Goal: Communication & Community: Participate in discussion

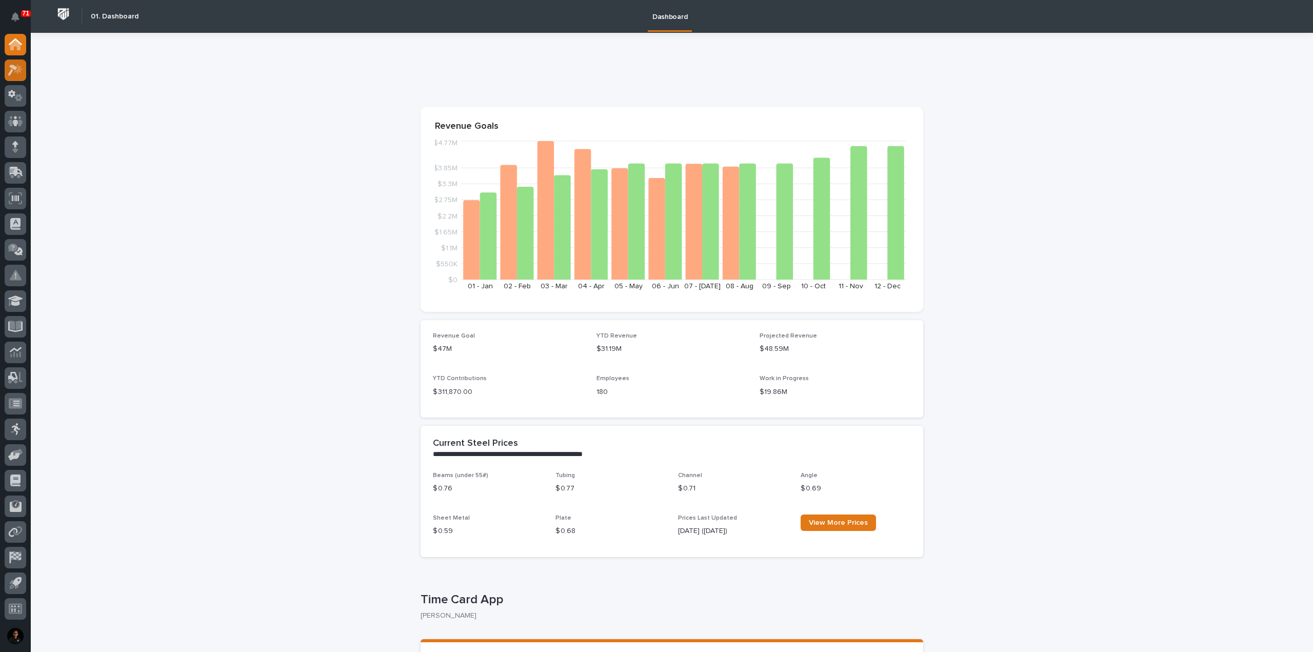
click at [22, 75] on icon at bounding box center [15, 70] width 15 height 12
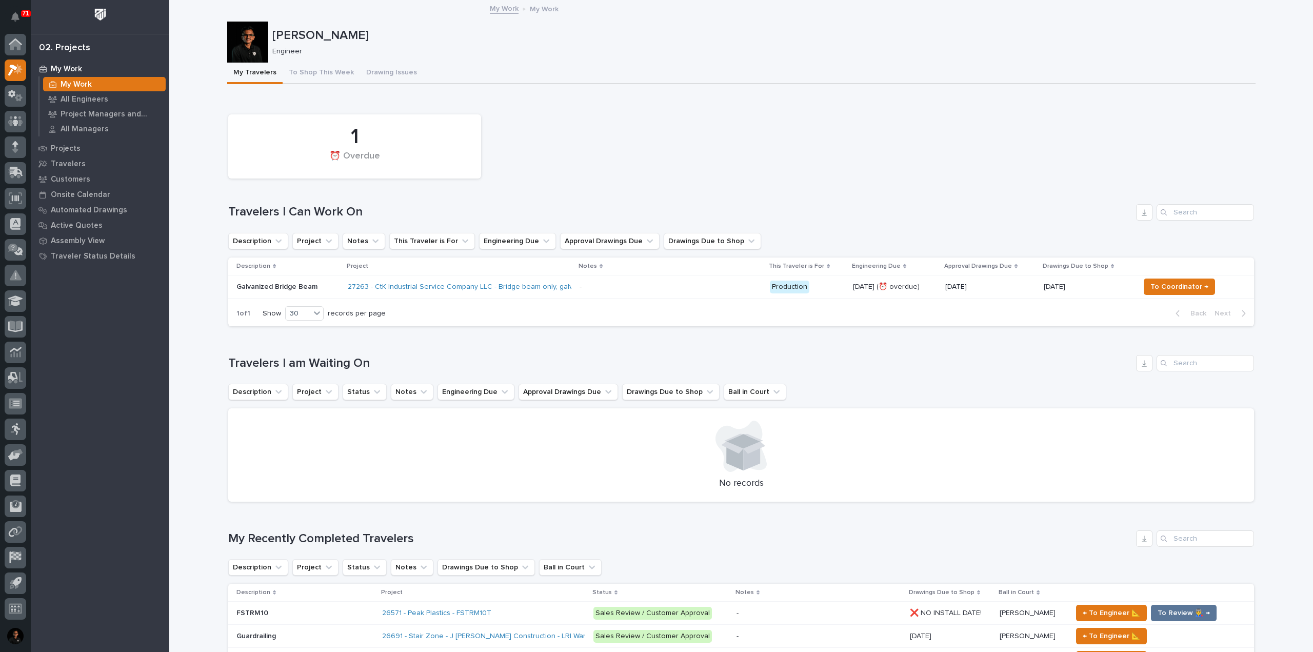
click at [299, 285] on p "Galvanized Bridge Beam" at bounding box center [287, 287] width 103 height 9
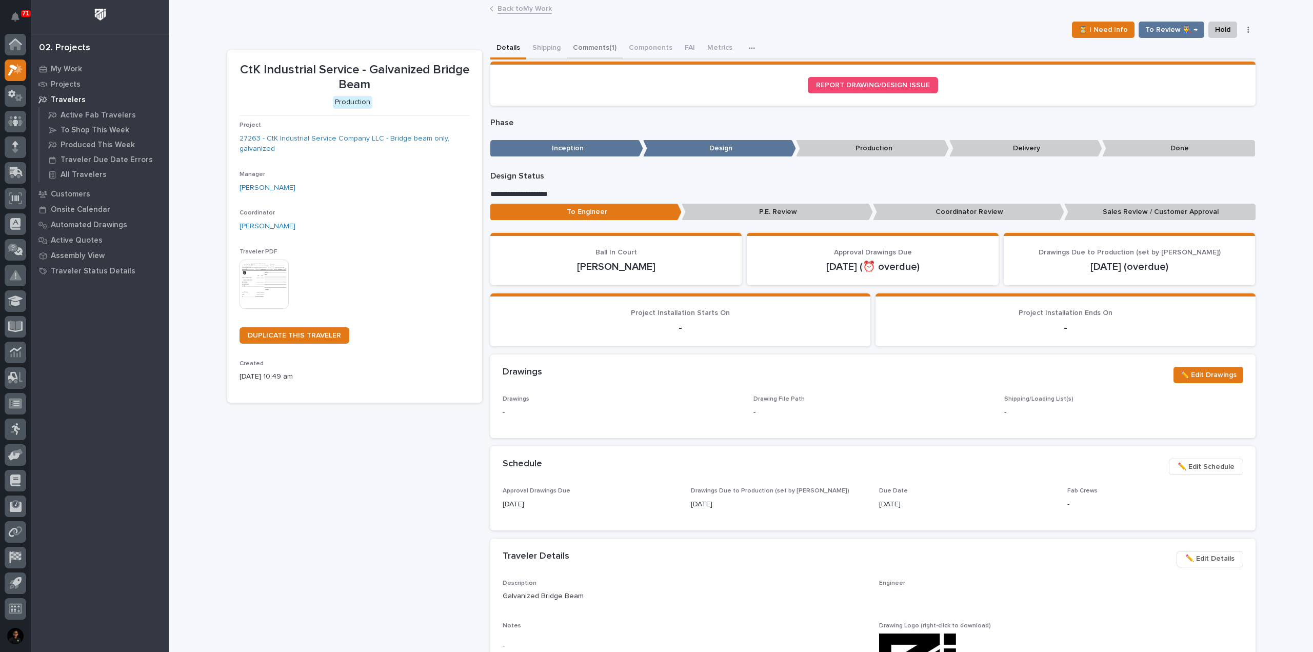
click at [596, 45] on button "Comments (1)" at bounding box center [595, 49] width 56 height 22
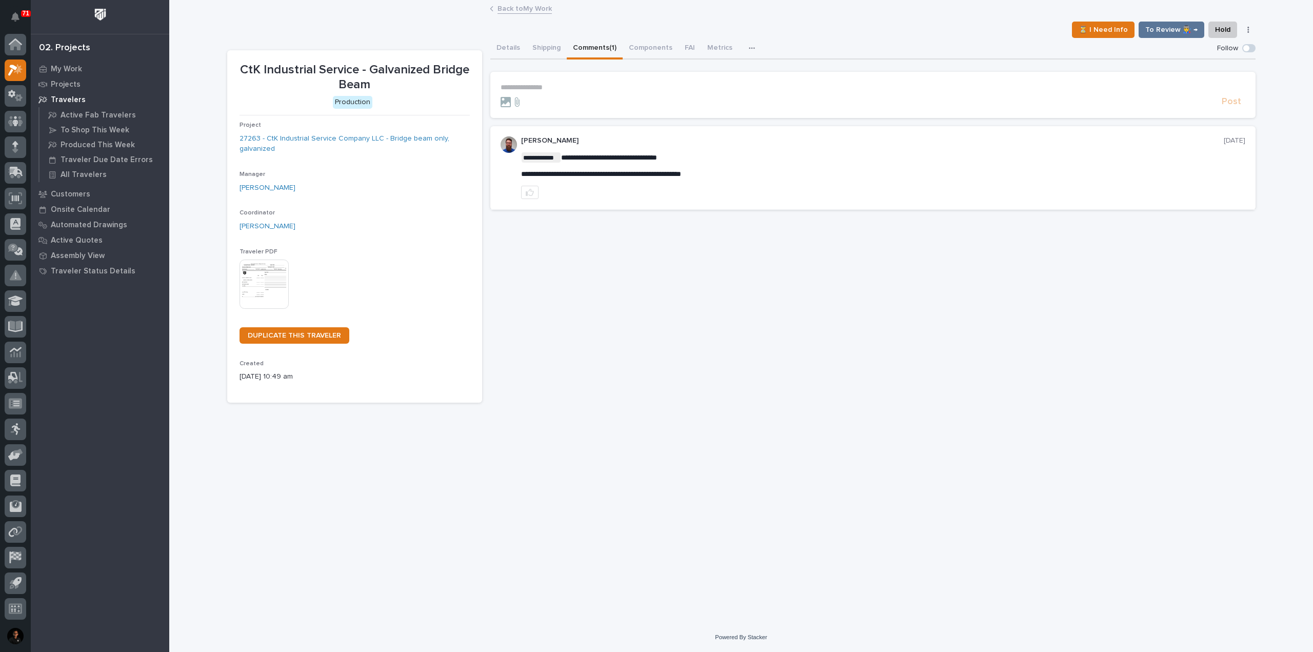
click at [558, 83] on p "**********" at bounding box center [873, 87] width 745 height 9
click at [549, 101] on span "[PERSON_NAME]" at bounding box center [532, 102] width 57 height 7
click at [582, 83] on p "**********" at bounding box center [873, 88] width 745 height 10
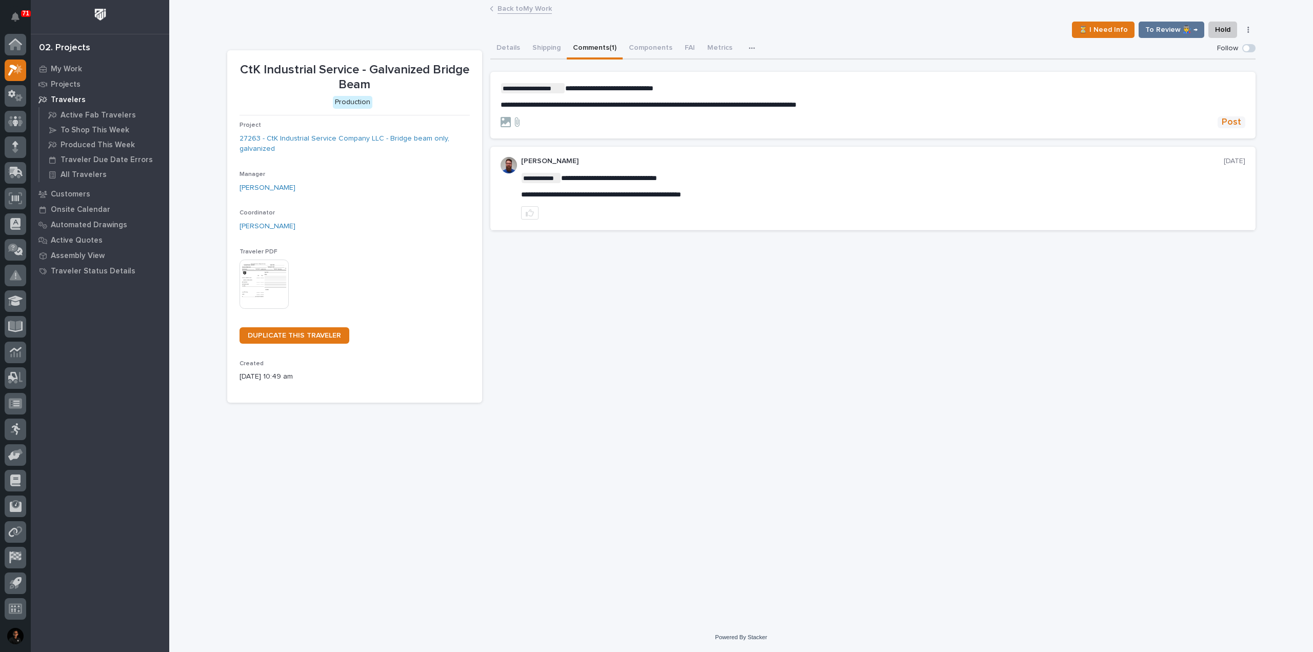
drag, startPoint x: 1219, startPoint y: 128, endPoint x: 1234, endPoint y: 125, distance: 15.2
click at [1223, 128] on div "Post" at bounding box center [873, 122] width 745 height 12
drag, startPoint x: 1234, startPoint y: 125, endPoint x: 1229, endPoint y: 125, distance: 5.2
click at [1234, 124] on span "Post" at bounding box center [1231, 122] width 19 height 12
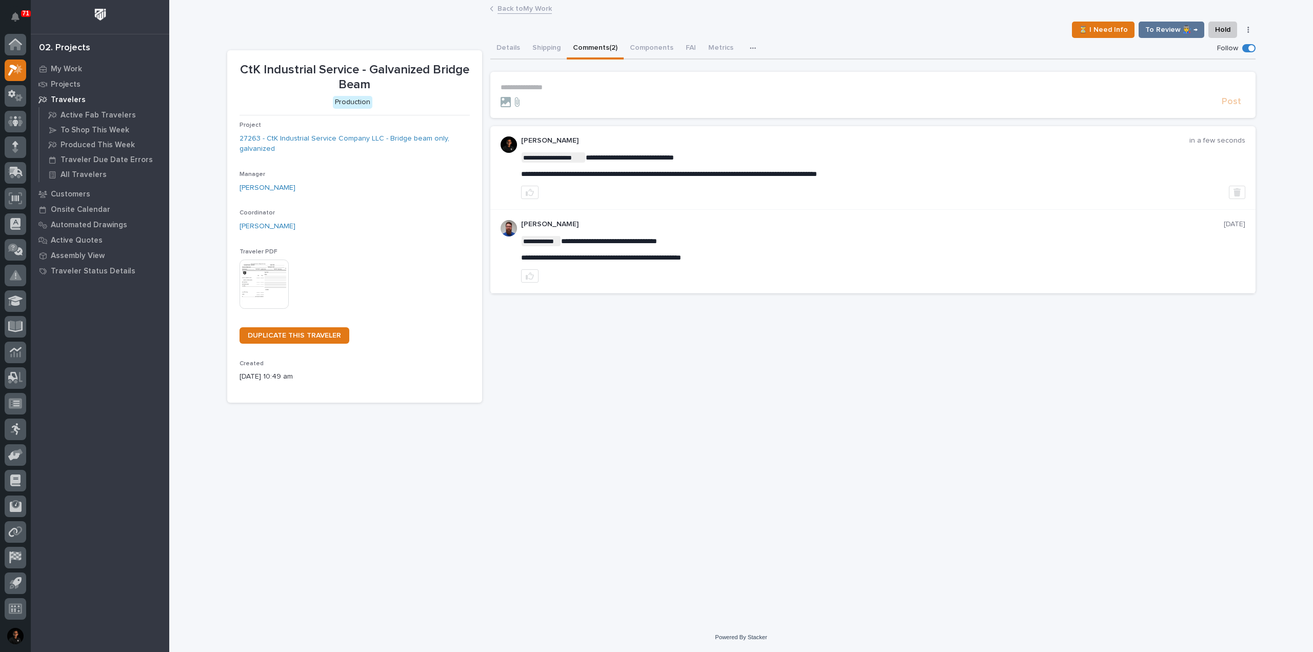
click at [507, 12] on link "Back to My Work" at bounding box center [525, 8] width 54 height 12
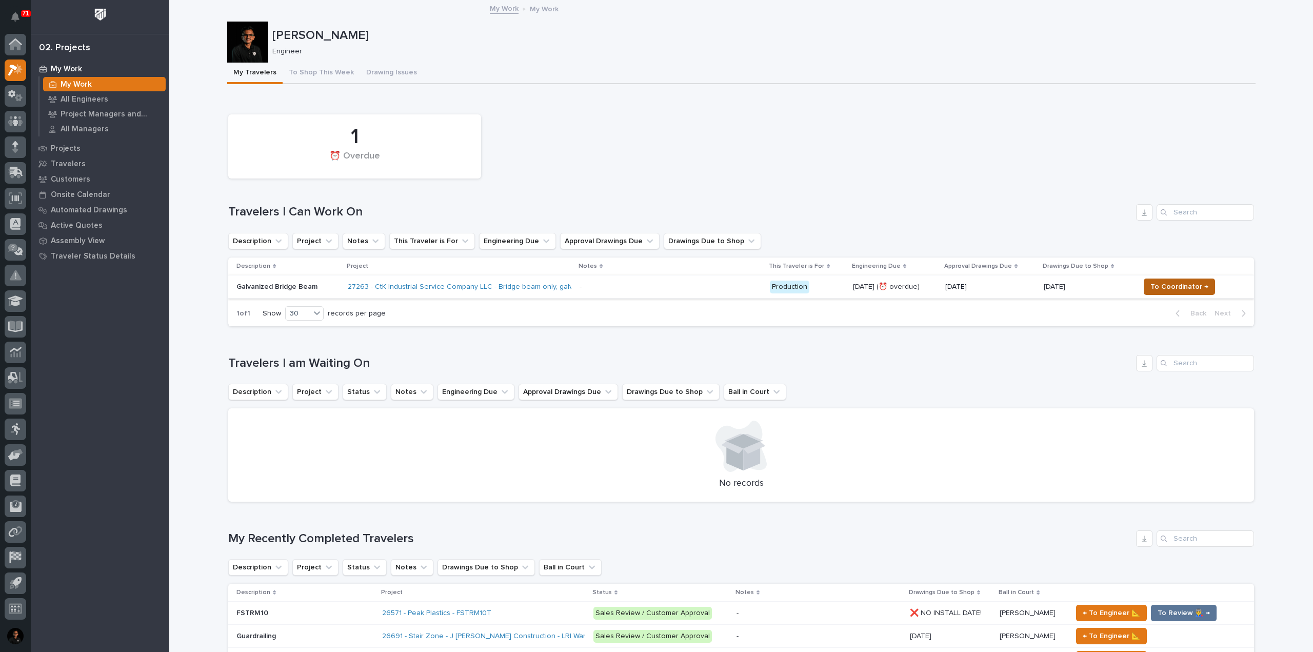
click at [1180, 293] on button "To Coordinator →" at bounding box center [1179, 287] width 71 height 16
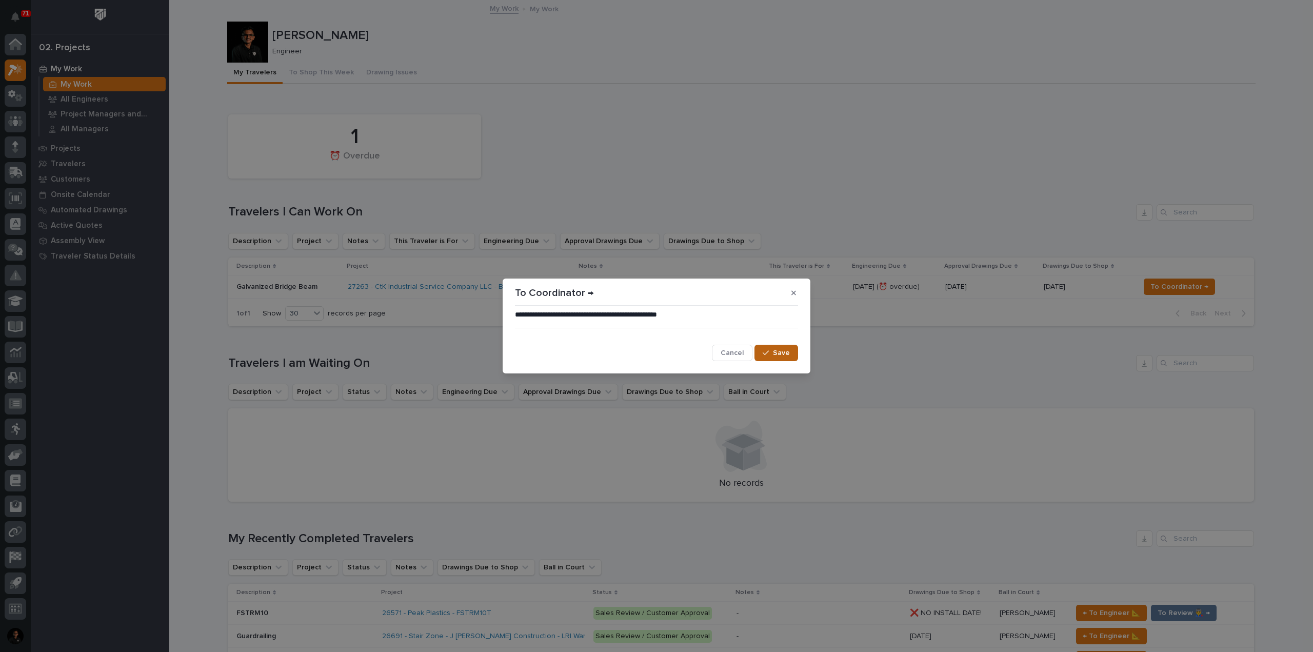
click at [782, 351] on span "Save" at bounding box center [781, 352] width 17 height 9
